Goal: Navigation & Orientation: Go to known website

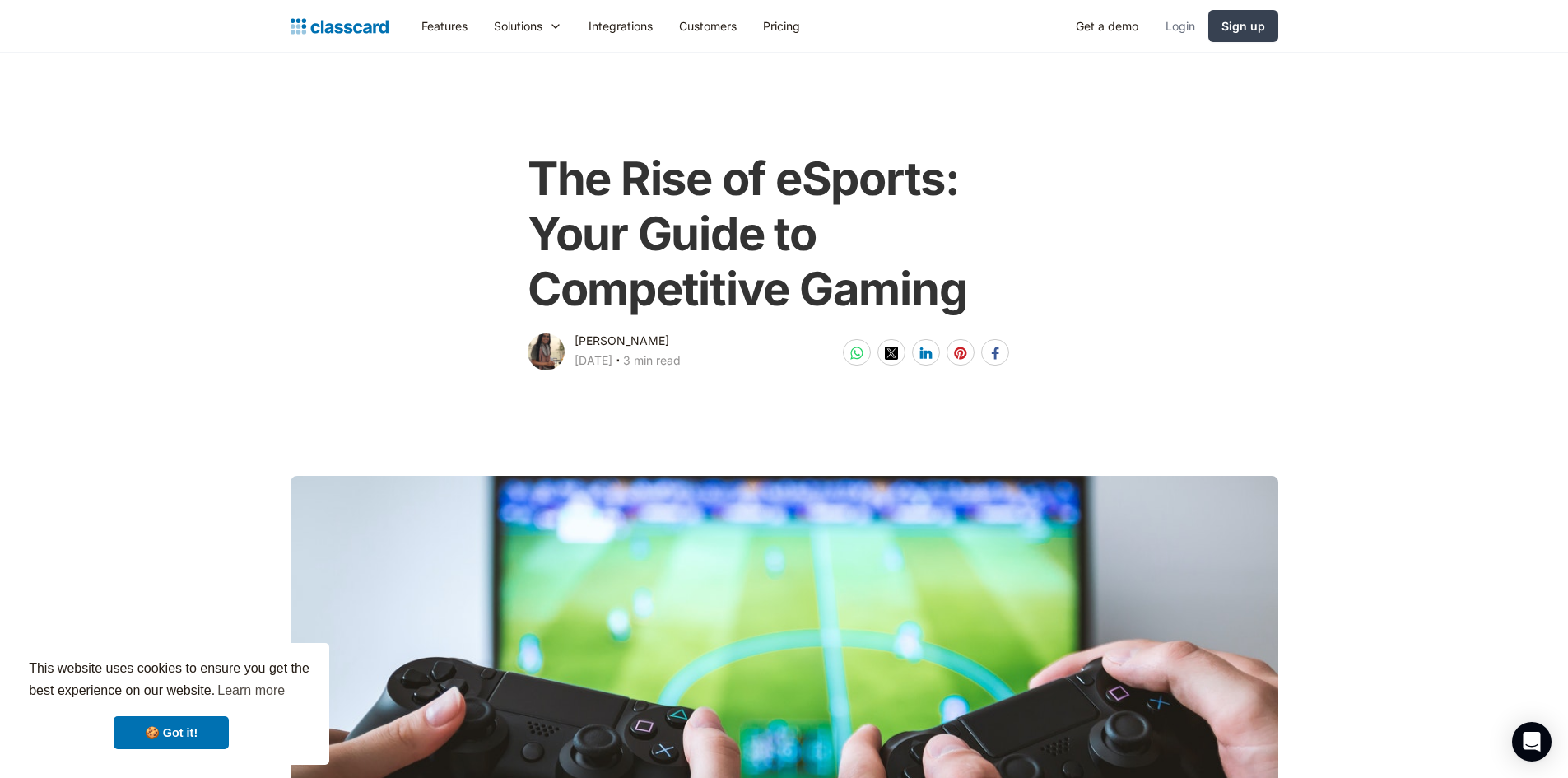
click at [1181, 16] on link "Login" at bounding box center [1181, 25] width 56 height 37
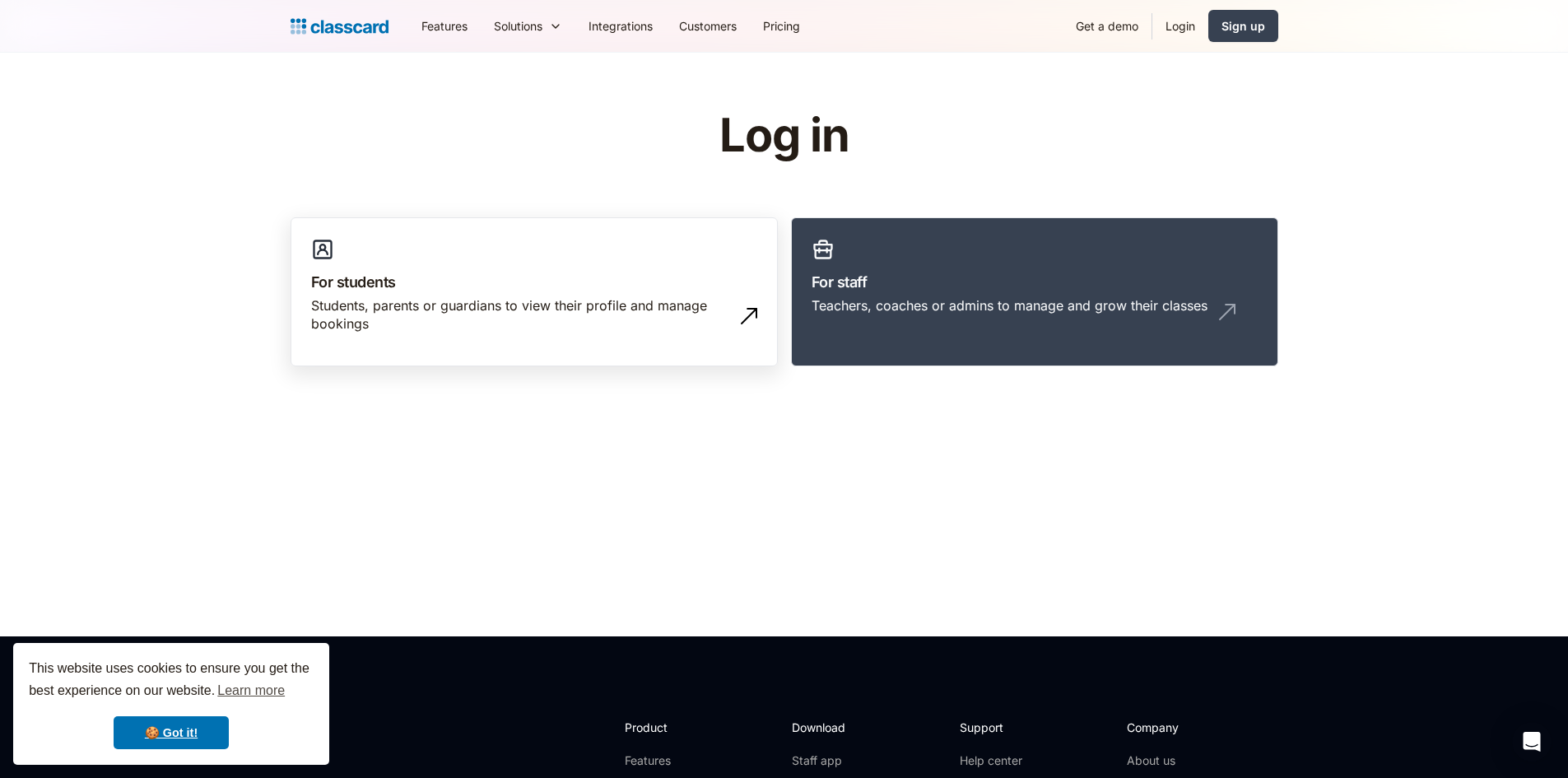
click at [652, 314] on div "Students, parents or guardians to view their profile and manage bookings" at bounding box center [517, 314] width 414 height 37
click at [636, 288] on h3 "For students" at bounding box center [534, 282] width 446 height 22
